Goal: Information Seeking & Learning: Learn about a topic

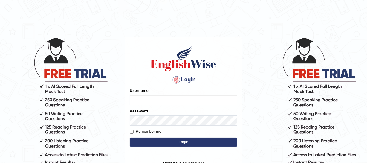
type input "jsantiago"
click at [181, 141] on button "Login" at bounding box center [184, 141] width 108 height 9
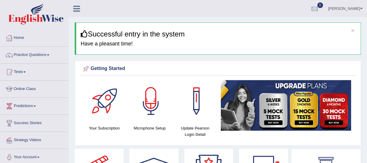
click at [181, 141] on div "Your Subscription Microphone Setup Update [PERSON_NAME] Login Detail" at bounding box center [218, 111] width 276 height 62
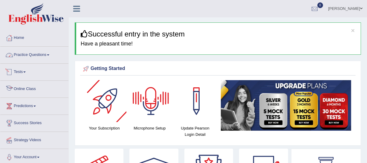
click at [29, 70] on link "Tests" at bounding box center [34, 71] width 68 height 15
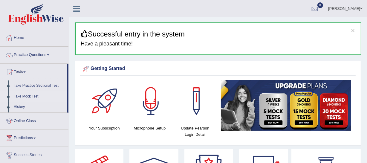
click at [26, 97] on link "Take Mock Test" at bounding box center [39, 96] width 56 height 11
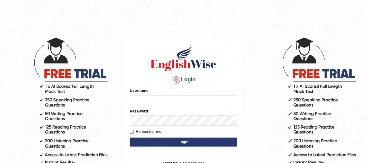
type input "jsantiago"
click at [155, 138] on button "Login" at bounding box center [184, 141] width 108 height 9
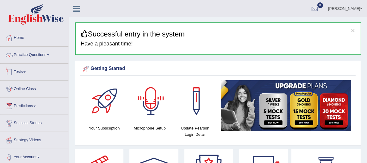
click at [24, 68] on link "Tests" at bounding box center [34, 71] width 68 height 15
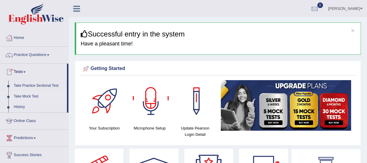
click at [30, 95] on link "Take Mock Test" at bounding box center [39, 96] width 56 height 11
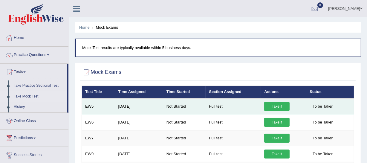
click at [278, 105] on link "Take it" at bounding box center [276, 106] width 25 height 9
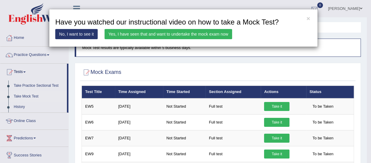
click at [174, 34] on link "Yes, I have seen that and want to undertake the mock exam now" at bounding box center [169, 34] width 128 height 10
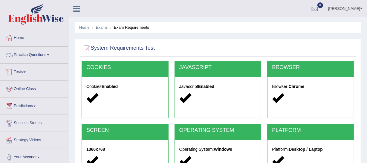
click at [25, 56] on link "Practice Questions" at bounding box center [34, 54] width 68 height 15
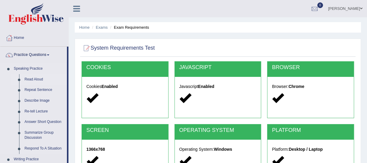
click at [29, 78] on link "Read Aloud" at bounding box center [44, 79] width 45 height 11
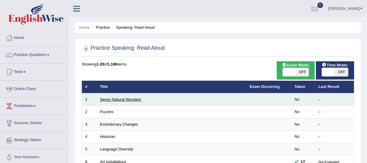
click at [123, 99] on link "Seven Natural Wonders" at bounding box center [120, 99] width 41 height 4
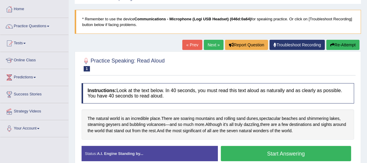
scroll to position [54, 0]
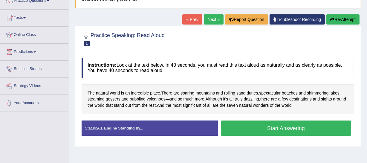
click at [261, 119] on div "Instructions: Look at the text below. In 40 seconds, you must read this text al…" at bounding box center [218, 99] width 276 height 89
click at [258, 128] on button "Start Answering" at bounding box center [286, 127] width 130 height 15
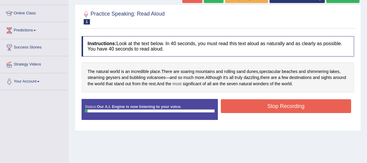
scroll to position [81, 0]
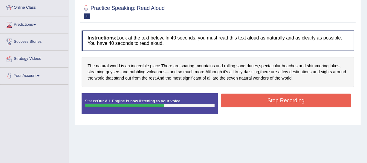
click at [261, 97] on button "Stop Recording" at bounding box center [286, 101] width 130 height 14
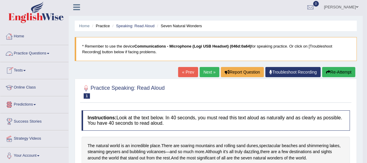
scroll to position [0, 0]
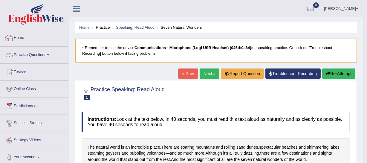
click at [26, 73] on link "Tests" at bounding box center [34, 71] width 68 height 15
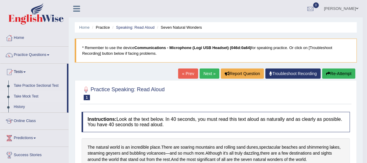
click at [33, 96] on link "Take Mock Test" at bounding box center [39, 96] width 56 height 11
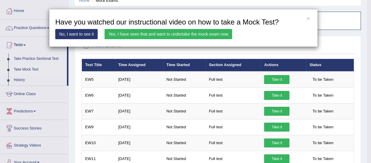
click at [164, 33] on link "Yes, I have seen that and want to undertake the mock exam now" at bounding box center [169, 34] width 128 height 10
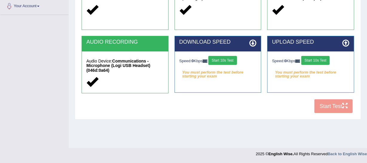
click at [229, 61] on button "Start 10s Test" at bounding box center [222, 60] width 28 height 9
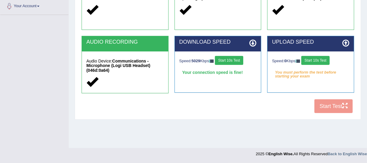
click at [322, 60] on button "Start 10s Test" at bounding box center [315, 60] width 28 height 9
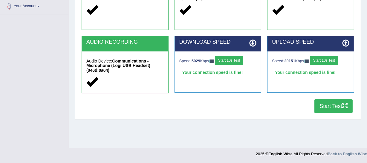
click at [328, 105] on button "Start Test" at bounding box center [333, 106] width 38 height 14
click at [334, 105] on button "Start Test" at bounding box center [333, 106] width 38 height 14
click at [324, 105] on button "Start Test" at bounding box center [333, 106] width 38 height 14
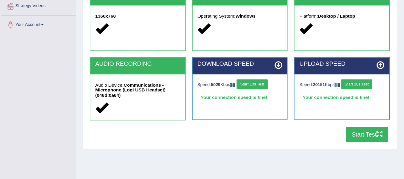
scroll to position [135, 0]
